Goal: Communication & Community: Answer question/provide support

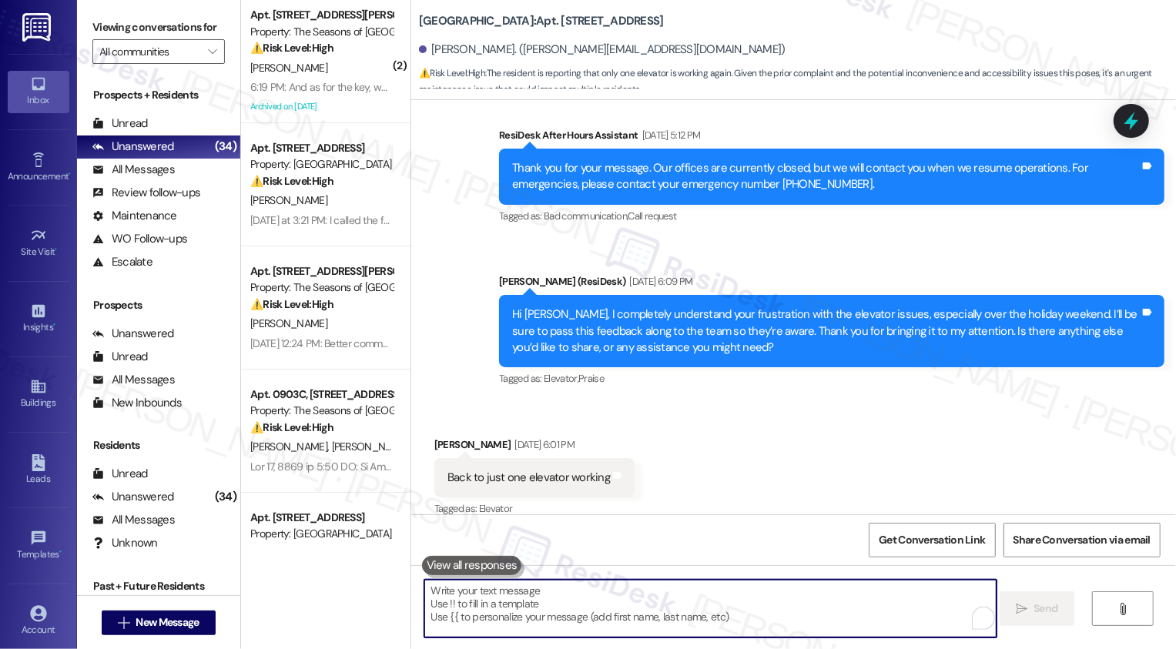
scroll to position [759, 0]
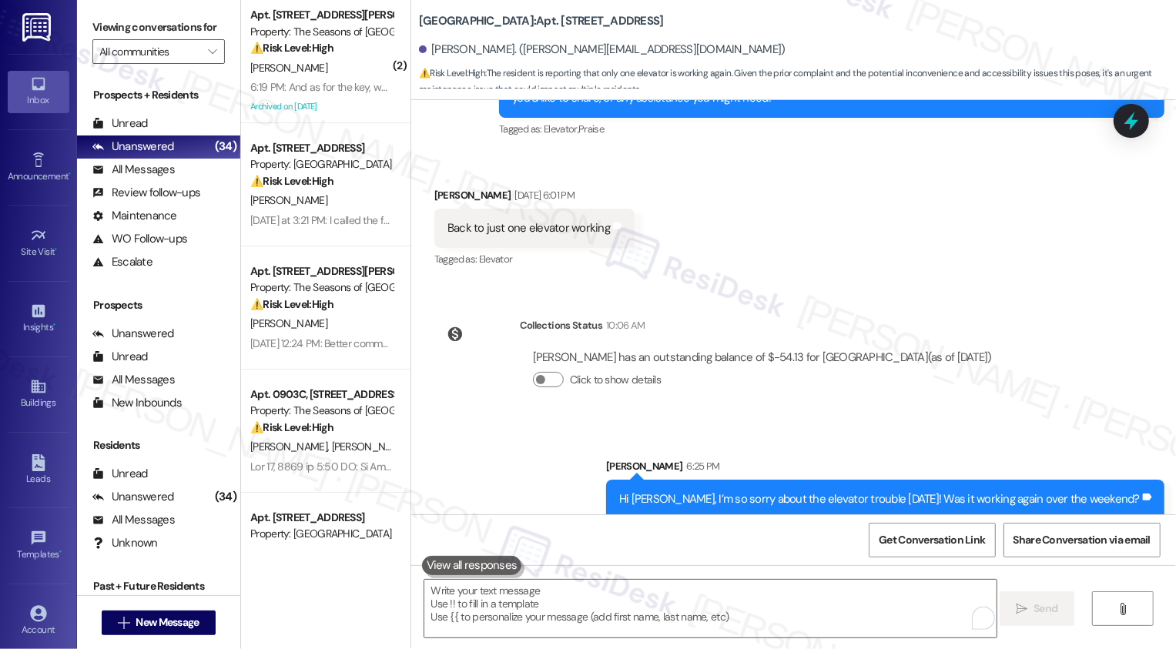
click at [653, 491] on div "Hi [PERSON_NAME], I’m so sorry about the elevator trouble [DATE]! Was it workin…" at bounding box center [879, 499] width 521 height 16
drag, startPoint x: 707, startPoint y: 481, endPoint x: 722, endPoint y: 484, distance: 15.9
click at [722, 491] on div "Hi [PERSON_NAME], I’m so sorry about the elevator trouble [DATE]! Was it workin…" at bounding box center [879, 499] width 521 height 16
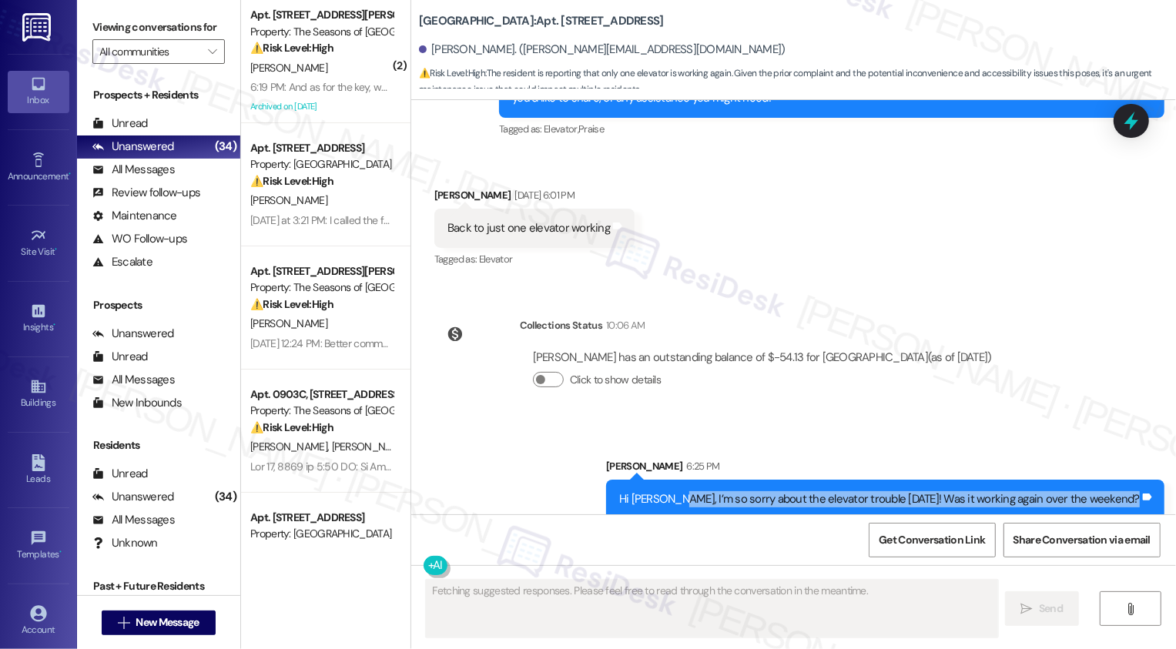
drag, startPoint x: 709, startPoint y: 484, endPoint x: 1168, endPoint y: 482, distance: 459.8
click at [1168, 482] on div "Sent via SMS [PERSON_NAME] 6:25 PM Hi [PERSON_NAME], I’m so sorry about the ele…" at bounding box center [885, 489] width 581 height 84
copy div "I’m so sorry about the elevator trouble [DATE]! Was it working again over the w…"
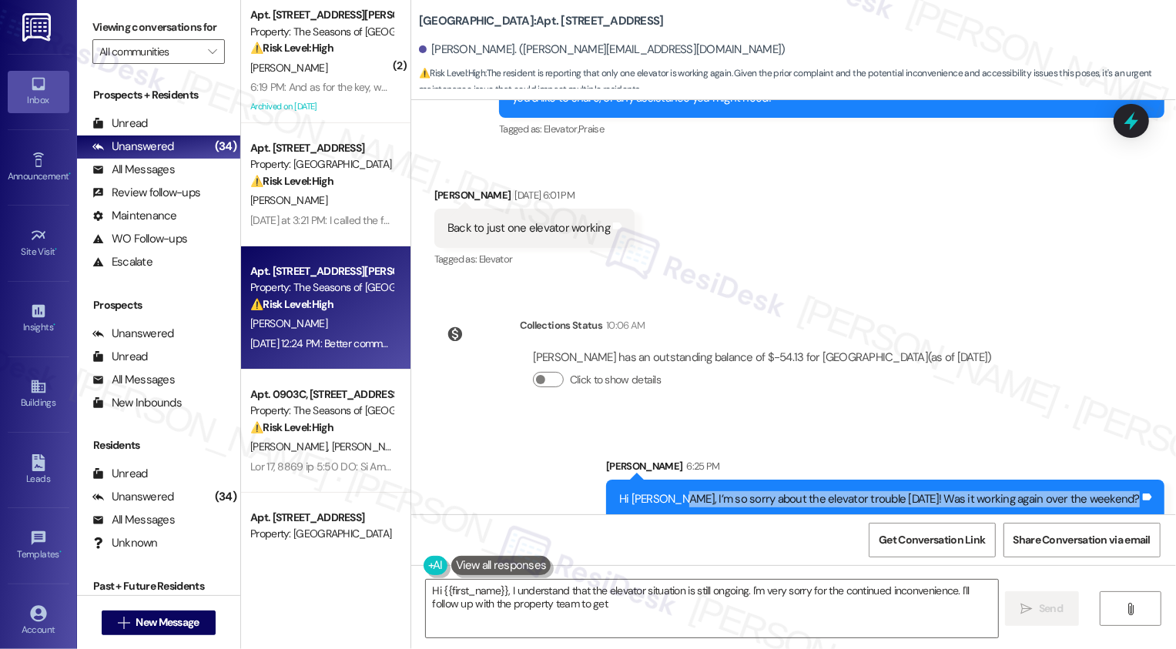
click at [303, 290] on div "Property: The Seasons of [GEOGRAPHIC_DATA]" at bounding box center [321, 288] width 142 height 16
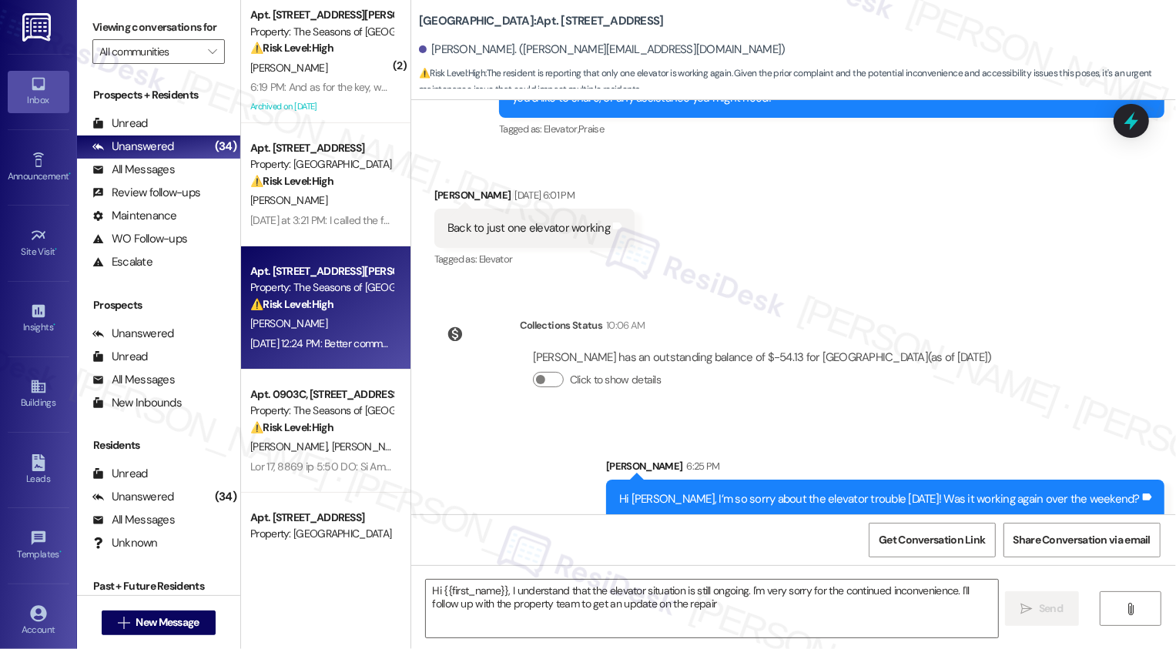
click at [340, 320] on div "[PERSON_NAME]" at bounding box center [322, 323] width 146 height 19
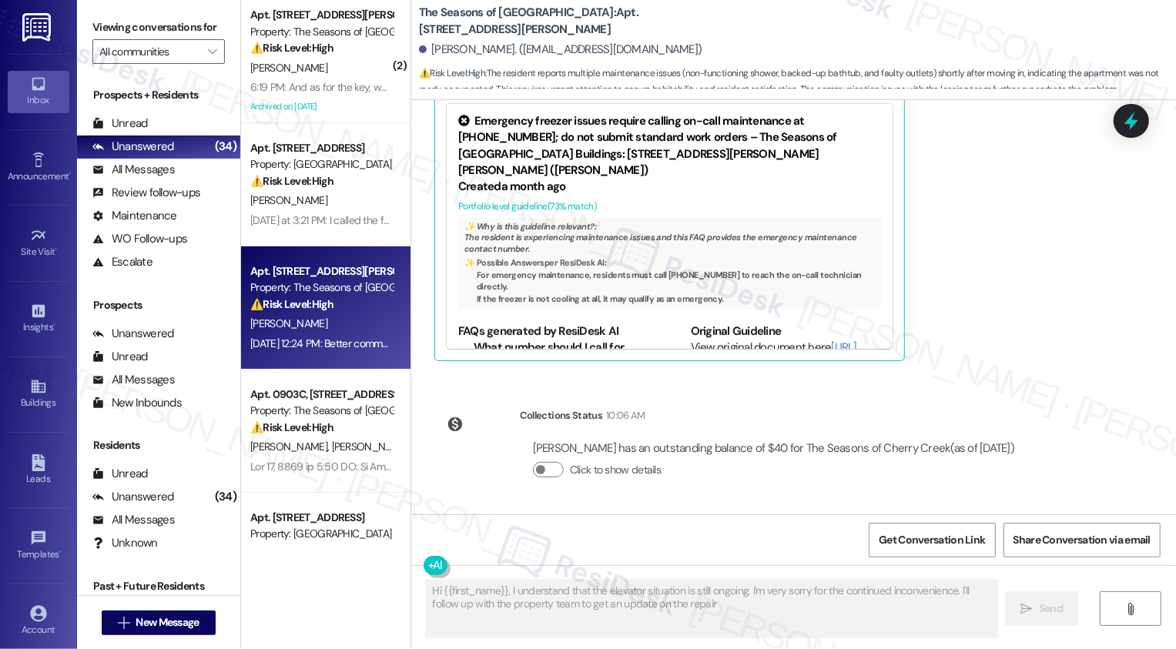
click at [340, 320] on div "[PERSON_NAME]" at bounding box center [322, 323] width 146 height 19
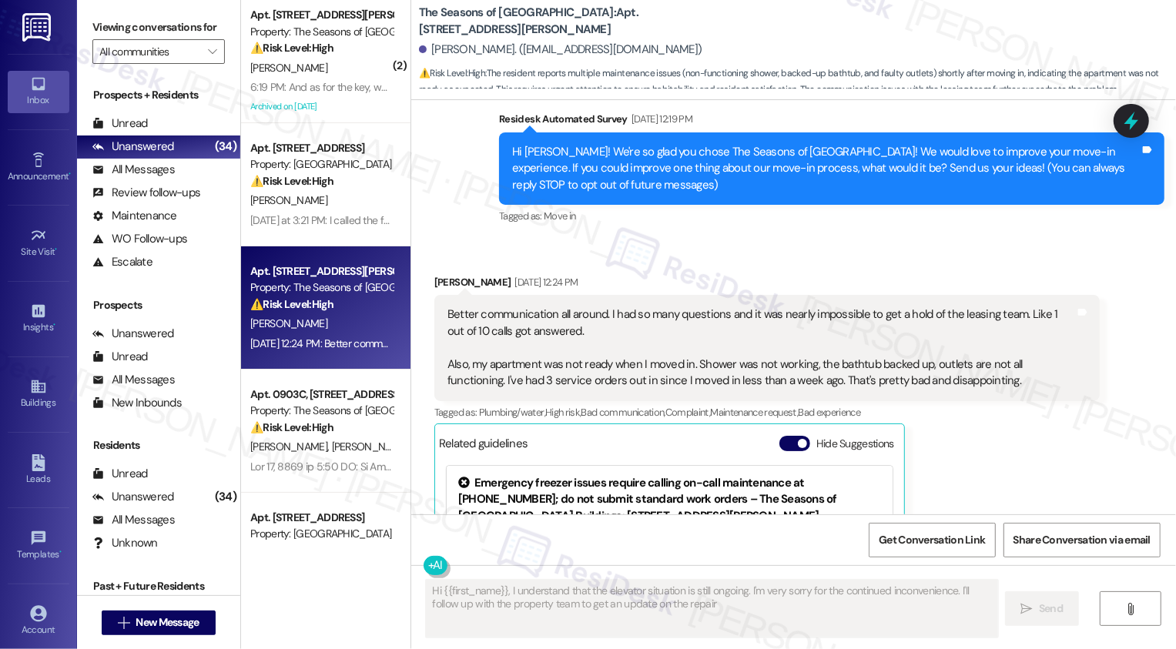
scroll to position [122, 0]
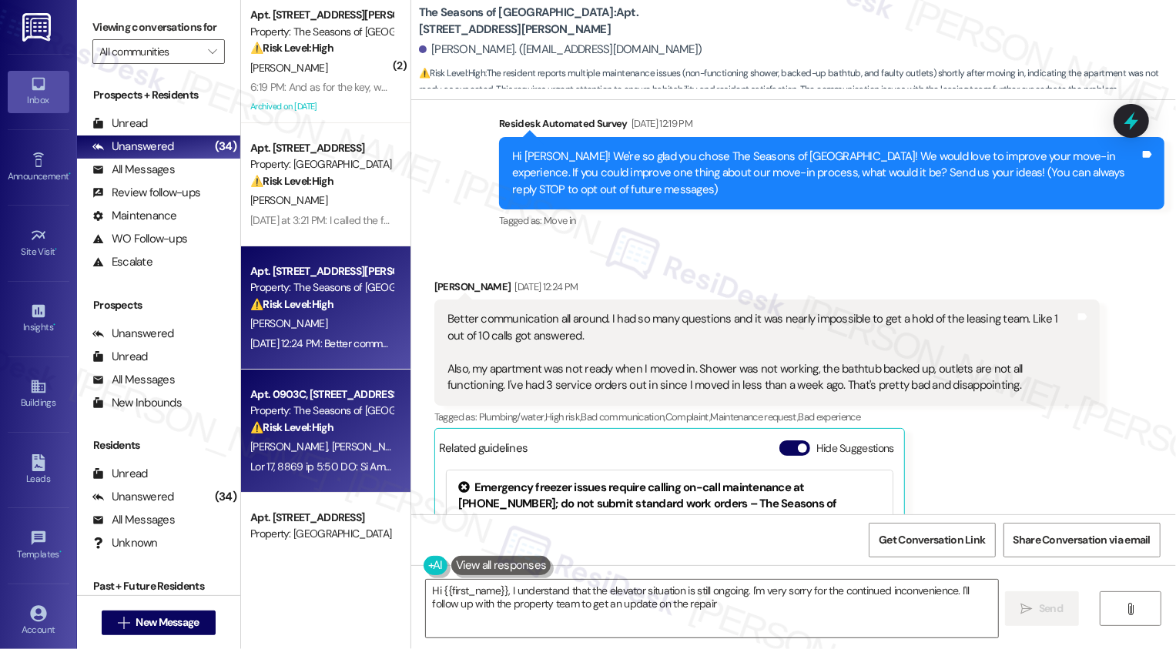
click at [321, 431] on strong "⚠️ Risk Level: High" at bounding box center [291, 427] width 83 height 14
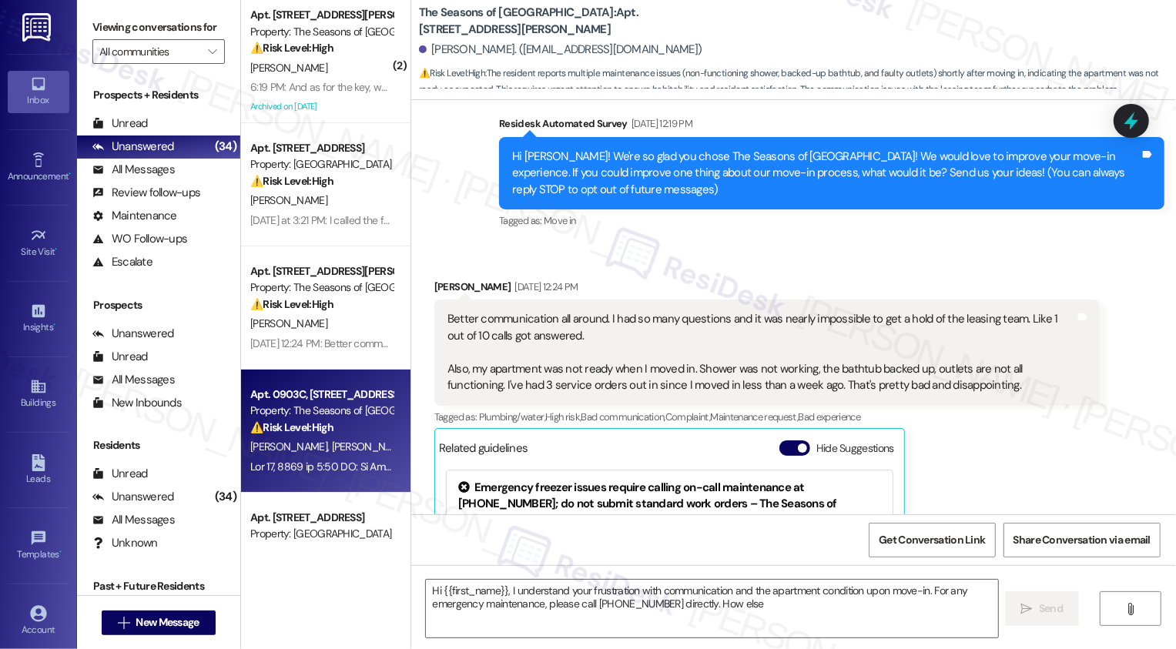
click at [321, 431] on strong "⚠️ Risk Level: High" at bounding box center [291, 427] width 83 height 14
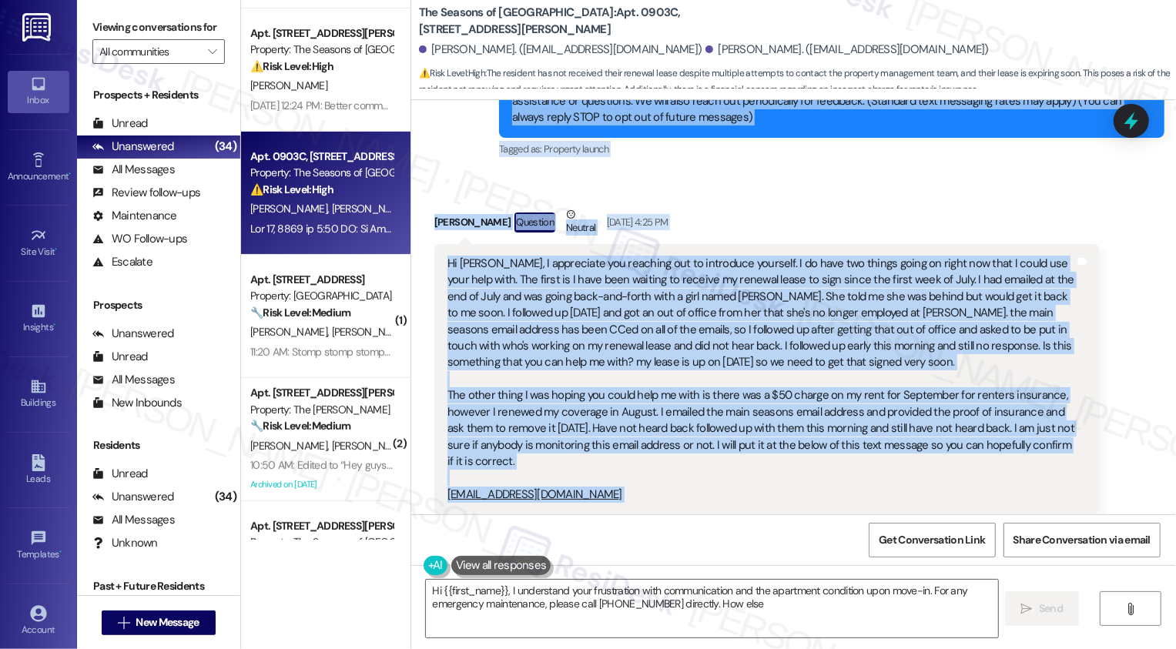
scroll to position [235, 0]
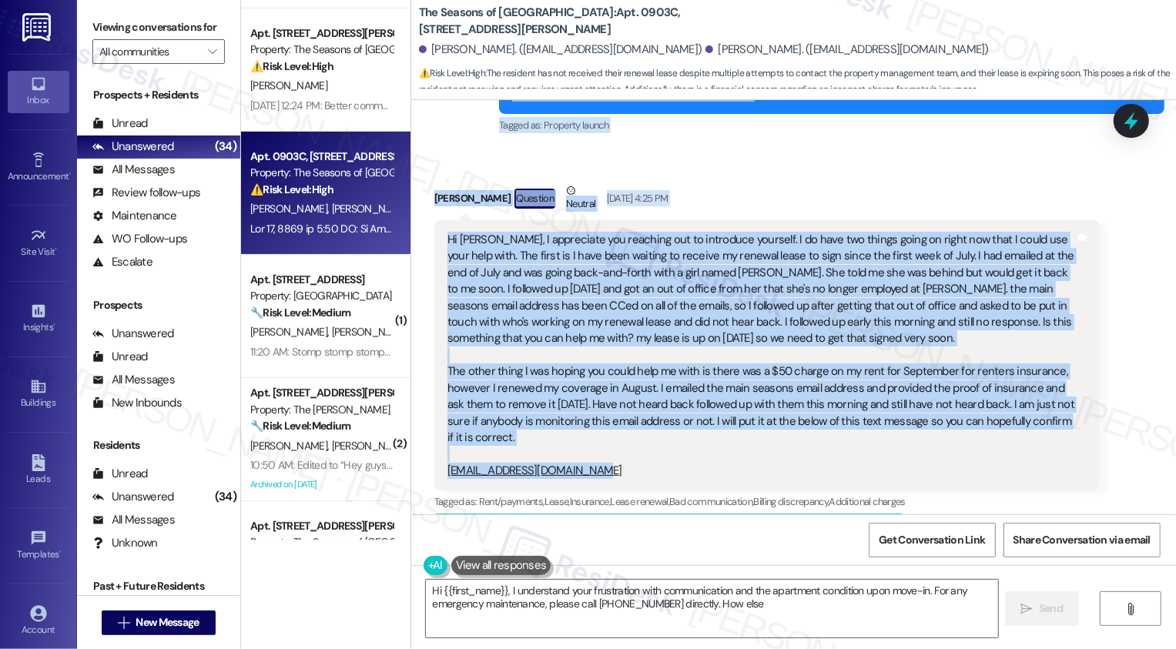
drag, startPoint x: 489, startPoint y: 144, endPoint x: 663, endPoint y: 474, distance: 372.8
click at [663, 474] on div "Lease started [DATE] 8:00 PM Survey, sent via SMS Residesk Automated Survey [DA…" at bounding box center [793, 307] width 765 height 414
copy div "Residesk Automated Survey [DATE] 12:32 PM Hi [PERSON_NAME] and [PERSON_NAME], I…"
